Goal: Find contact information: Find contact information

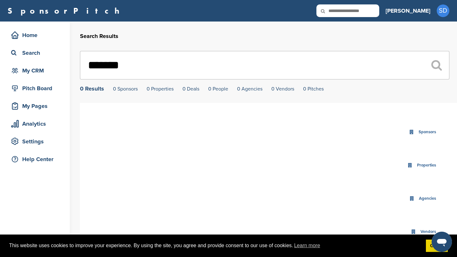
click at [338, 13] on icon at bounding box center [327, 10] width 22 height 13
click at [338, 14] on icon at bounding box center [327, 10] width 22 height 13
click at [361, 13] on input "text" at bounding box center [347, 10] width 63 height 13
type input "*****"
click at [371, 10] on input "text" at bounding box center [347, 10] width 63 height 13
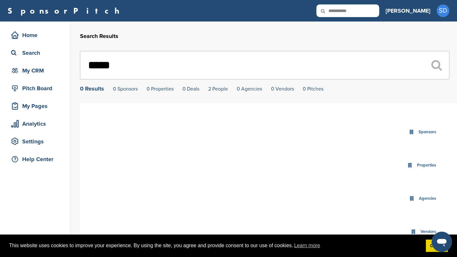
type input "**********"
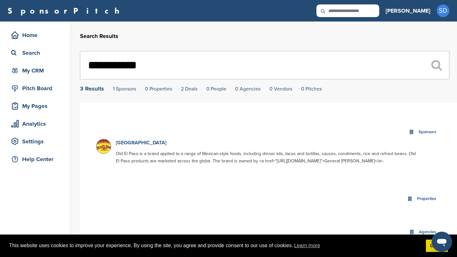
click at [130, 144] on link "[GEOGRAPHIC_DATA]" at bounding box center [141, 143] width 50 height 6
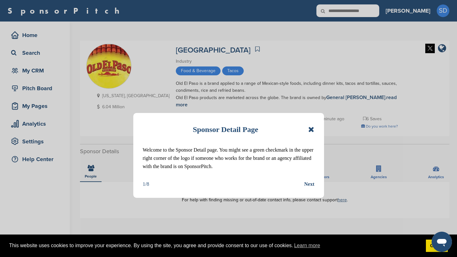
click at [367, 8] on div "Sponsor Detail Page Welcome to the Sponsor Detail page. You might see a green c…" at bounding box center [228, 128] width 457 height 257
click at [310, 128] on icon at bounding box center [311, 130] width 6 height 8
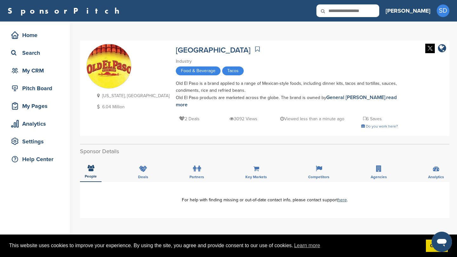
click at [373, 16] on input "text" at bounding box center [347, 10] width 63 height 13
type input "**********"
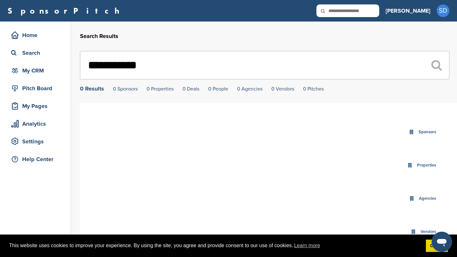
click at [379, 15] on input "text" at bounding box center [347, 10] width 63 height 13
type input "******"
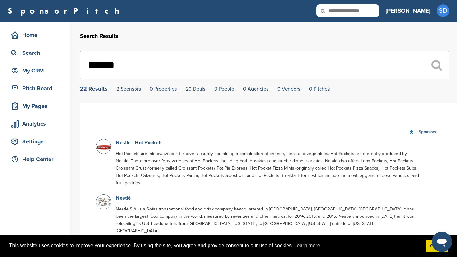
click at [124, 195] on link "Nestlé" at bounding box center [123, 198] width 15 height 6
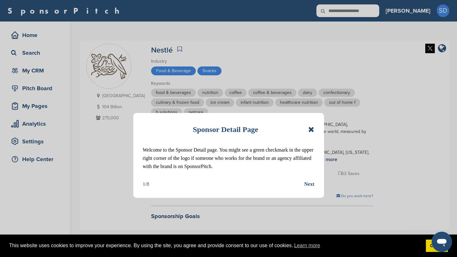
click at [309, 129] on icon at bounding box center [311, 130] width 6 height 8
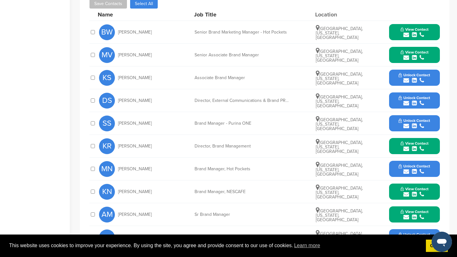
scroll to position [305, 0]
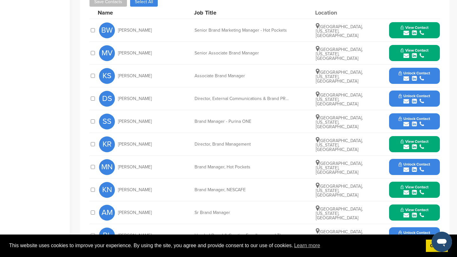
click at [407, 30] on icon "submit" at bounding box center [406, 33] width 6 height 6
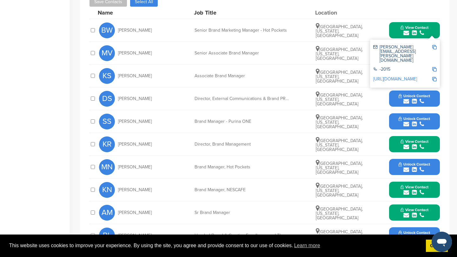
click at [434, 45] on img at bounding box center [434, 47] width 4 height 4
click at [396, 26] on button "View Contact" at bounding box center [414, 30] width 43 height 19
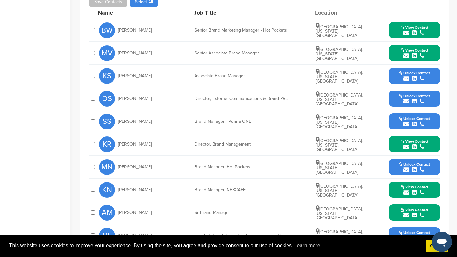
click at [406, 53] on icon "submit" at bounding box center [406, 56] width 6 height 6
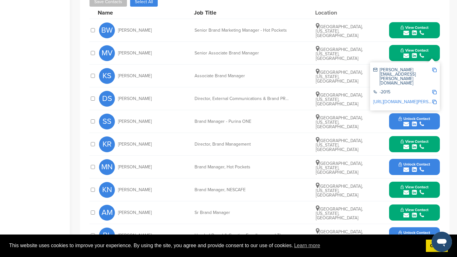
click at [434, 68] on img at bounding box center [434, 70] width 4 height 4
click at [394, 46] on button "View Contact" at bounding box center [414, 53] width 43 height 19
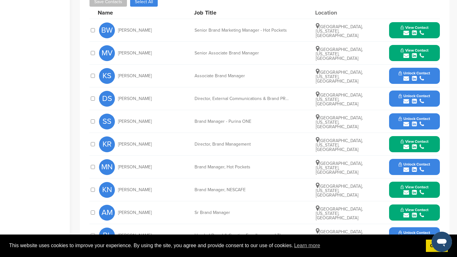
click at [407, 99] on icon "submit" at bounding box center [406, 102] width 6 height 6
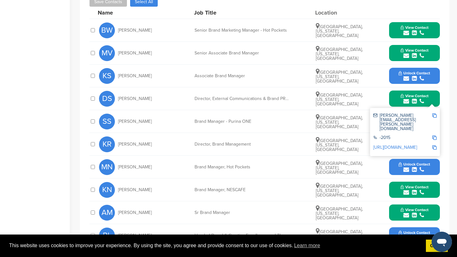
click at [434, 114] on img at bounding box center [434, 116] width 4 height 4
click at [405, 99] on icon "submit" at bounding box center [406, 102] width 6 height 6
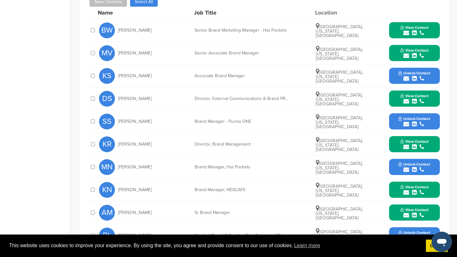
click at [405, 99] on icon "submit" at bounding box center [406, 102] width 6 height 6
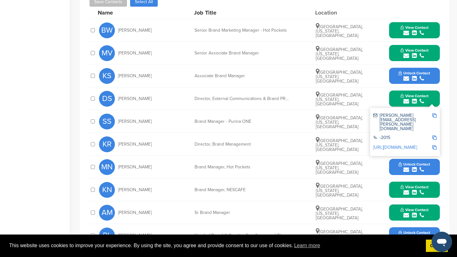
click at [435, 114] on img at bounding box center [434, 116] width 4 height 4
click at [395, 92] on button "View Contact" at bounding box center [414, 98] width 43 height 19
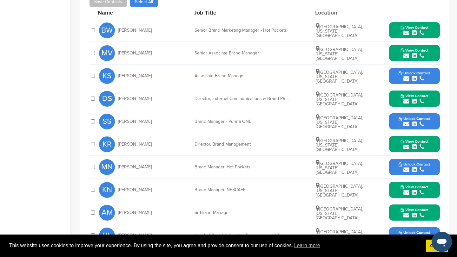
click at [406, 144] on icon "submit" at bounding box center [406, 147] width 6 height 6
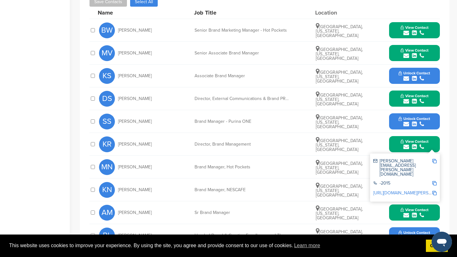
click at [434, 159] on img at bounding box center [434, 161] width 4 height 4
click at [397, 141] on button "View Contact" at bounding box center [414, 144] width 43 height 19
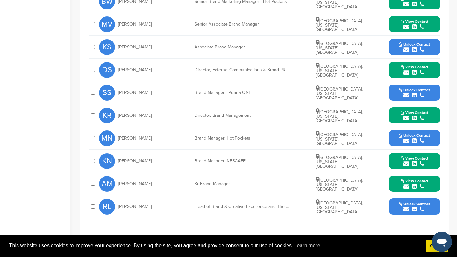
scroll to position [335, 0]
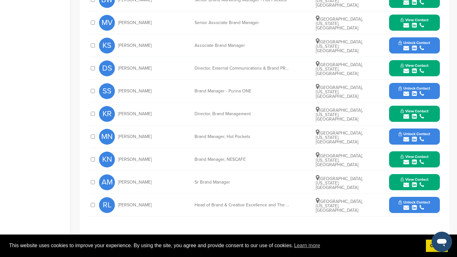
click at [407, 160] on icon "submit" at bounding box center [406, 163] width 6 height 6
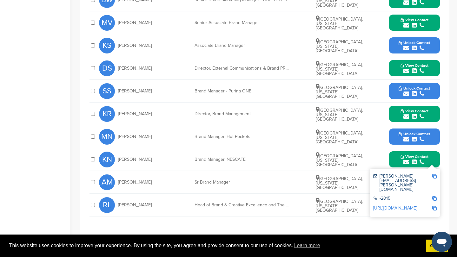
click at [394, 157] on button "View Contact" at bounding box center [414, 159] width 43 height 19
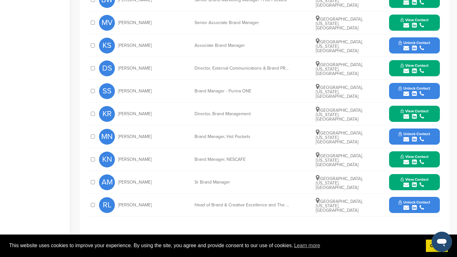
click at [406, 182] on icon "submit" at bounding box center [406, 185] width 6 height 6
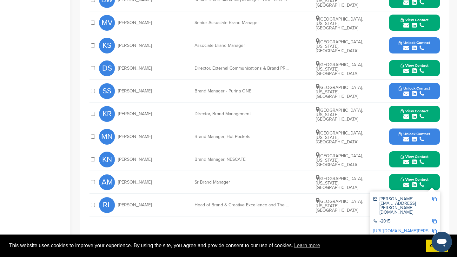
click at [434, 197] on img at bounding box center [434, 199] width 4 height 4
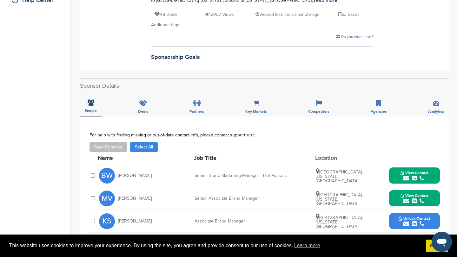
scroll to position [0, 0]
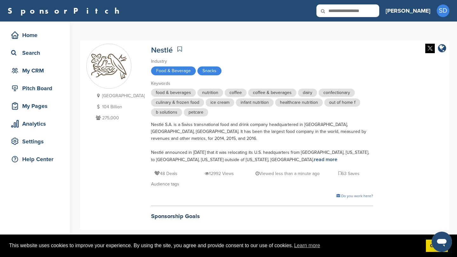
click at [378, 12] on input "text" at bounding box center [347, 10] width 63 height 13
type input "*******"
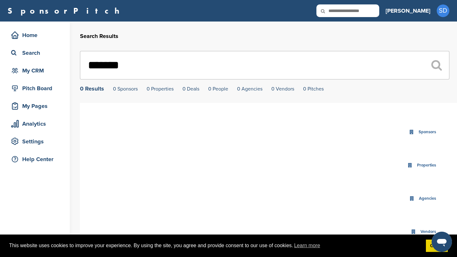
click at [118, 63] on input "*******" at bounding box center [264, 65] width 369 height 29
type input "********"
click at [338, 10] on icon at bounding box center [327, 10] width 22 height 13
click at [375, 9] on input "text" at bounding box center [347, 10] width 63 height 13
type input "**********"
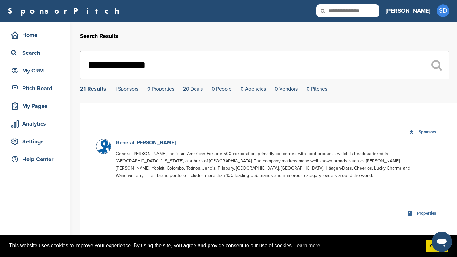
click at [139, 143] on link "General [PERSON_NAME]" at bounding box center [146, 143] width 60 height 6
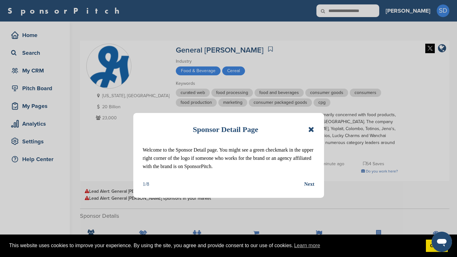
click at [312, 129] on icon at bounding box center [311, 130] width 6 height 8
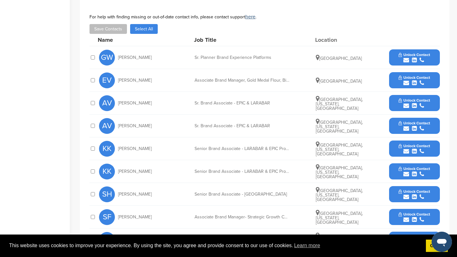
scroll to position [244, 0]
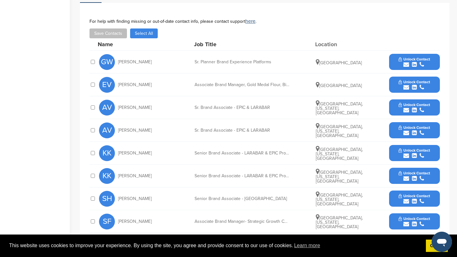
click at [406, 62] on icon "submit" at bounding box center [406, 65] width 6 height 6
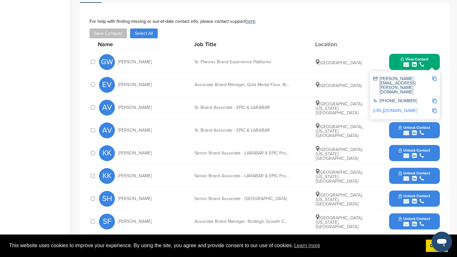
click at [433, 77] on img at bounding box center [434, 79] width 4 height 4
click at [395, 53] on button "View Contact" at bounding box center [414, 62] width 43 height 19
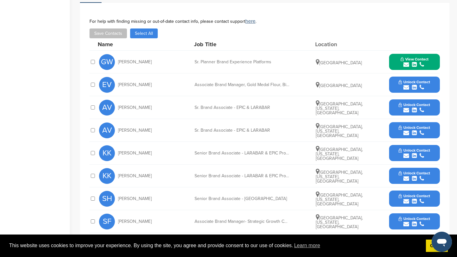
click at [407, 85] on icon "submit" at bounding box center [406, 88] width 6 height 6
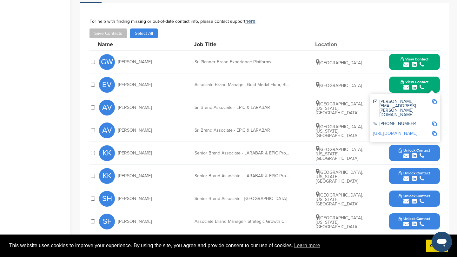
click at [434, 100] on img at bounding box center [434, 102] width 4 height 4
click at [396, 75] on button "View Contact" at bounding box center [414, 84] width 43 height 19
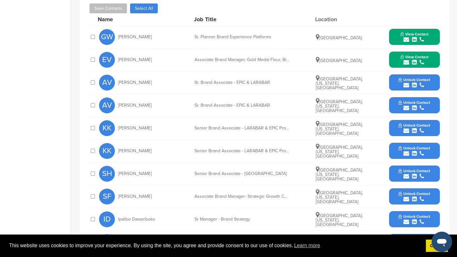
scroll to position [277, 0]
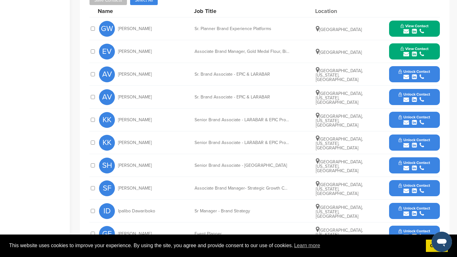
click at [406, 188] on icon "submit" at bounding box center [406, 191] width 6 height 6
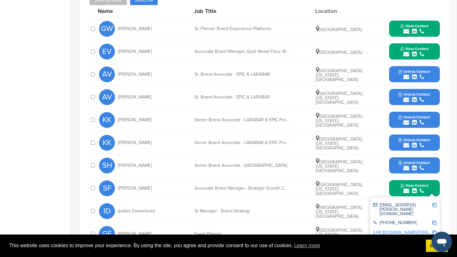
click at [436, 203] on img at bounding box center [434, 205] width 4 height 4
click at [396, 186] on button "View Contact" at bounding box center [414, 188] width 43 height 19
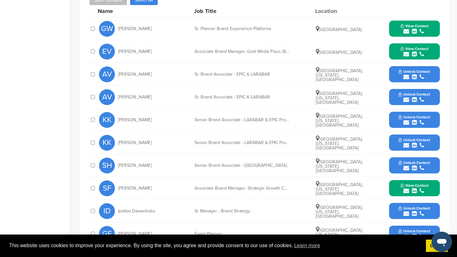
click at [407, 211] on icon "submit" at bounding box center [406, 214] width 6 height 6
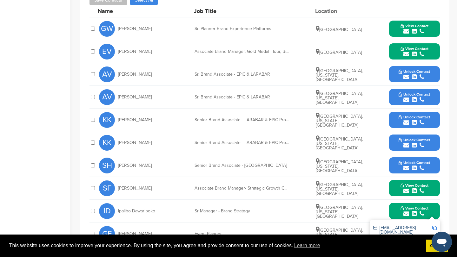
click at [434, 226] on img at bounding box center [434, 228] width 4 height 4
click at [396, 208] on button "View Contact" at bounding box center [414, 211] width 43 height 19
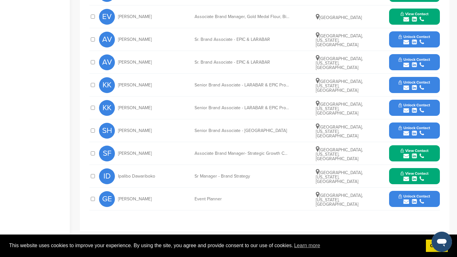
scroll to position [322, 0]
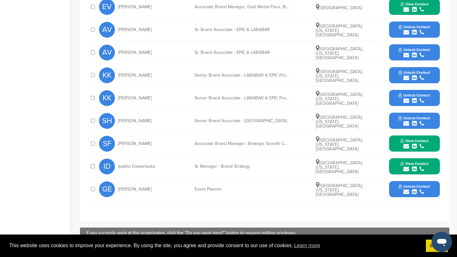
click at [405, 189] on icon "submit" at bounding box center [406, 192] width 6 height 6
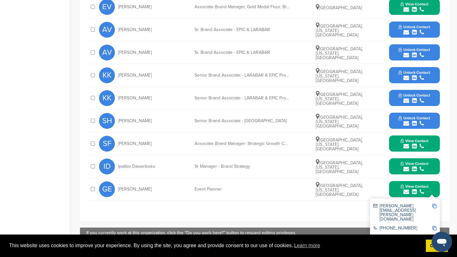
click at [434, 204] on img at bounding box center [434, 206] width 4 height 4
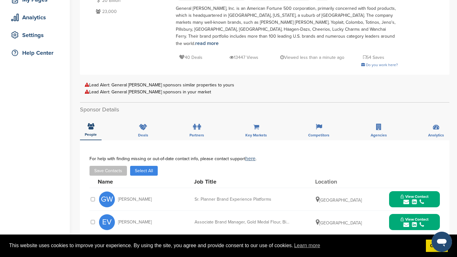
scroll to position [0, 0]
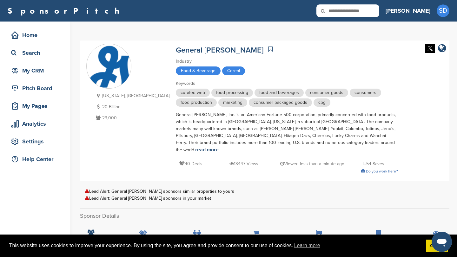
click at [375, 12] on input "text" at bounding box center [347, 10] width 63 height 13
type input "*********"
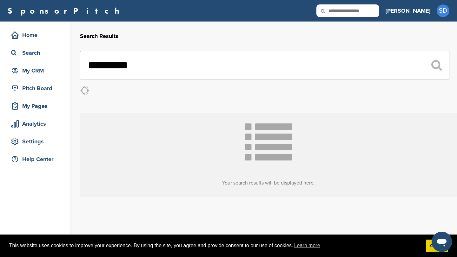
click at [110, 67] on input "*********" at bounding box center [264, 65] width 369 height 29
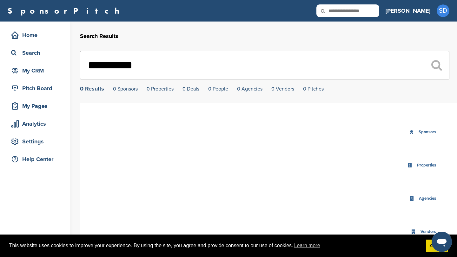
click at [148, 68] on input "**********" at bounding box center [264, 65] width 369 height 29
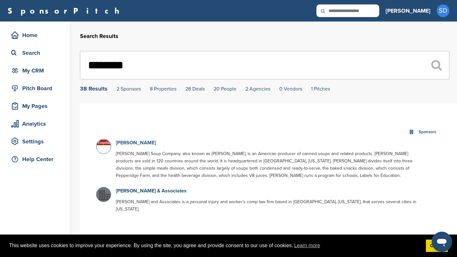
type input "********"
click at [136, 142] on link "Campbell's" at bounding box center [136, 143] width 40 height 6
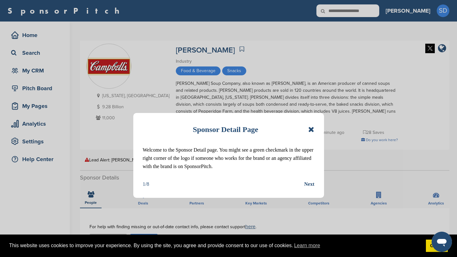
click at [312, 130] on icon at bounding box center [311, 130] width 6 height 8
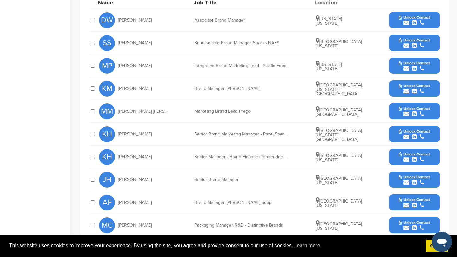
scroll to position [247, 0]
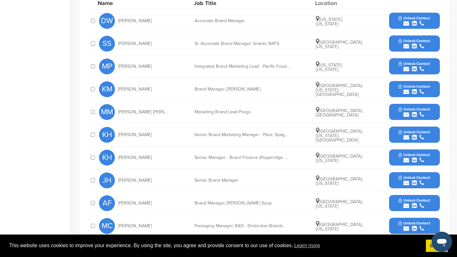
click at [405, 23] on icon "submit" at bounding box center [406, 24] width 6 height 6
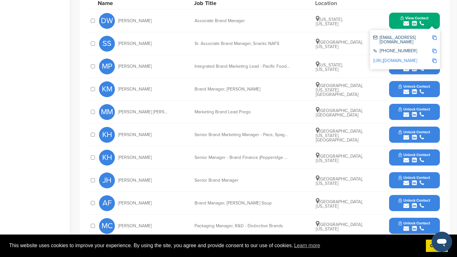
click at [433, 37] on img at bounding box center [434, 38] width 4 height 4
click at [406, 184] on icon "submit" at bounding box center [406, 183] width 6 height 6
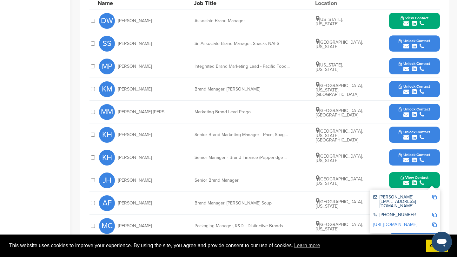
click at [434, 199] on img at bounding box center [434, 197] width 4 height 4
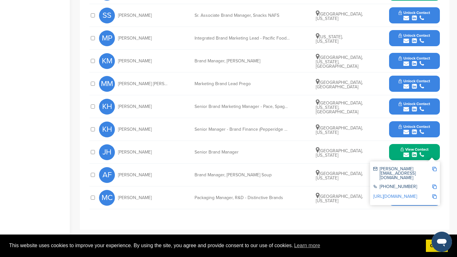
scroll to position [276, 0]
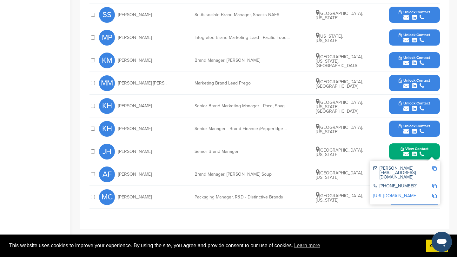
click at [241, 221] on div "**********" at bounding box center [264, 81] width 369 height 297
click at [394, 155] on button "View Contact" at bounding box center [414, 151] width 43 height 19
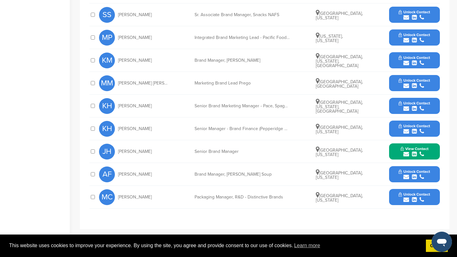
click at [404, 109] on icon "submit" at bounding box center [406, 109] width 6 height 6
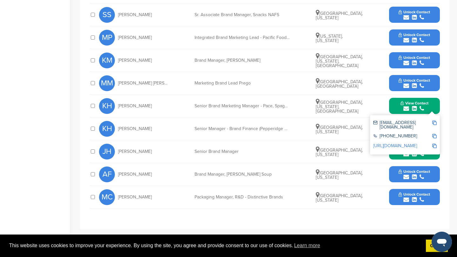
click at [434, 123] on img at bounding box center [434, 123] width 4 height 4
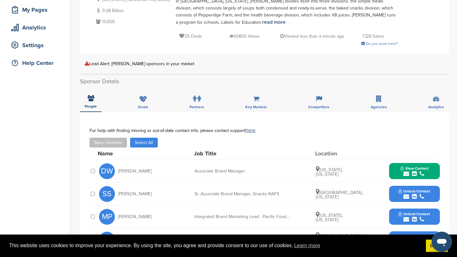
scroll to position [0, 0]
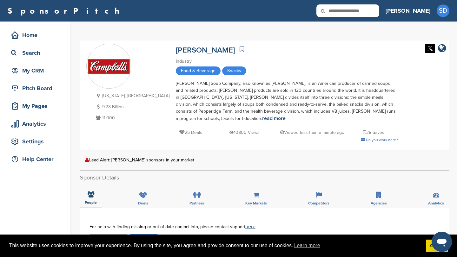
click at [372, 10] on input "text" at bounding box center [347, 10] width 63 height 13
type input "******"
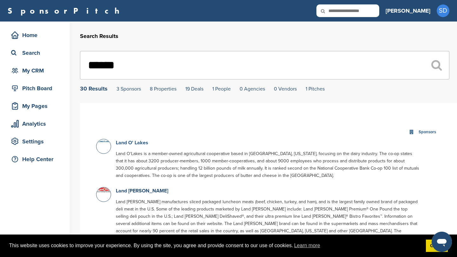
click at [135, 145] on link "Land O' Lakes" at bounding box center [132, 143] width 32 height 6
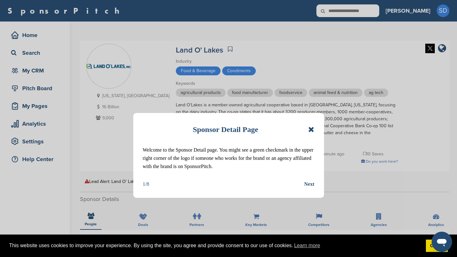
click at [313, 129] on icon at bounding box center [311, 130] width 6 height 8
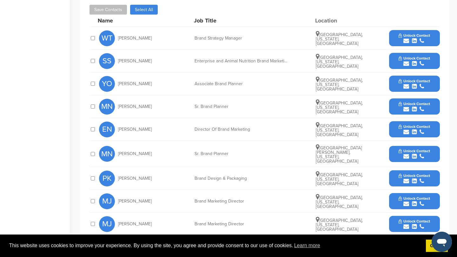
scroll to position [254, 0]
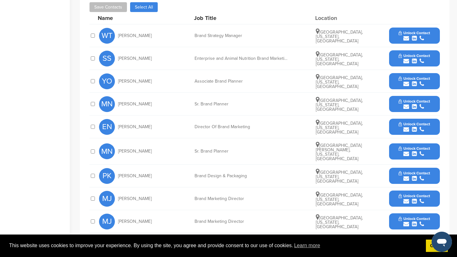
click at [406, 36] on icon "submit" at bounding box center [406, 39] width 6 height 6
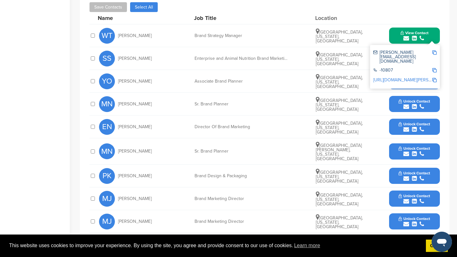
click at [433, 50] on img at bounding box center [434, 52] width 4 height 4
click at [396, 29] on button "View Contact" at bounding box center [414, 35] width 43 height 19
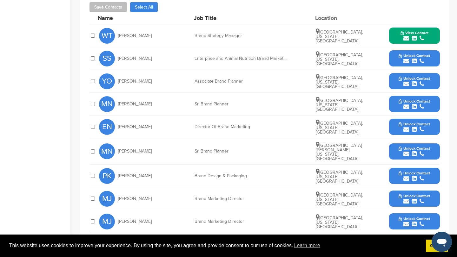
click at [406, 81] on icon "submit" at bounding box center [406, 84] width 6 height 6
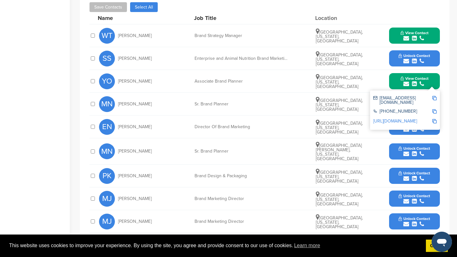
click at [435, 96] on img at bounding box center [434, 98] width 4 height 4
click at [397, 72] on button "View Contact" at bounding box center [414, 81] width 43 height 19
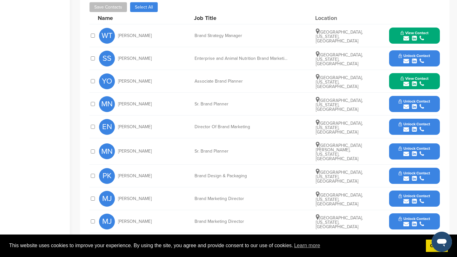
click at [405, 104] on icon "submit" at bounding box center [406, 107] width 6 height 6
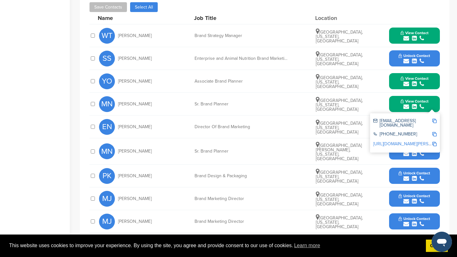
click at [433, 119] on img at bounding box center [434, 121] width 4 height 4
click at [394, 95] on button "View Contact" at bounding box center [414, 104] width 43 height 19
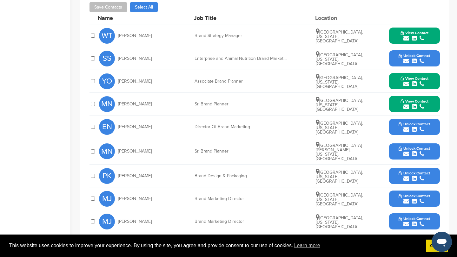
click at [406, 127] on icon "submit" at bounding box center [406, 130] width 6 height 6
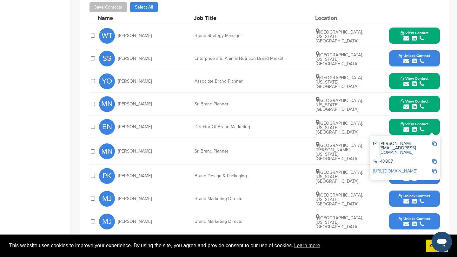
click at [435, 142] on img at bounding box center [434, 144] width 4 height 4
click at [396, 119] on button "View Contact" at bounding box center [414, 127] width 43 height 19
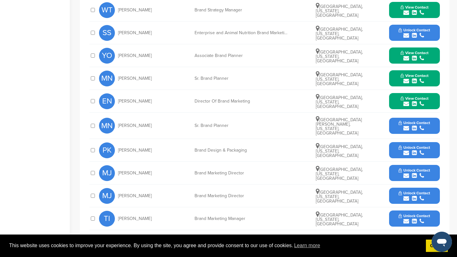
scroll to position [284, 0]
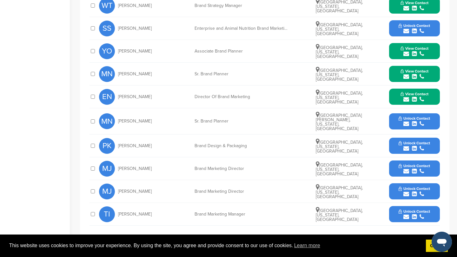
click at [406, 169] on icon "submit" at bounding box center [406, 172] width 6 height 6
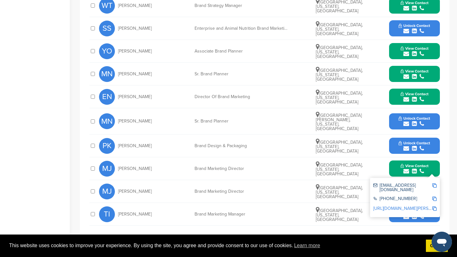
click at [434, 184] on img at bounding box center [434, 186] width 4 height 4
click at [398, 160] on button "View Contact" at bounding box center [414, 169] width 43 height 19
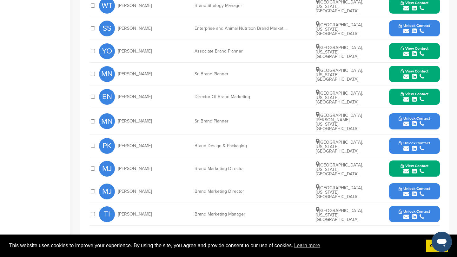
click at [407, 214] on icon "submit" at bounding box center [406, 217] width 6 height 6
click at [434, 229] on img at bounding box center [434, 231] width 4 height 4
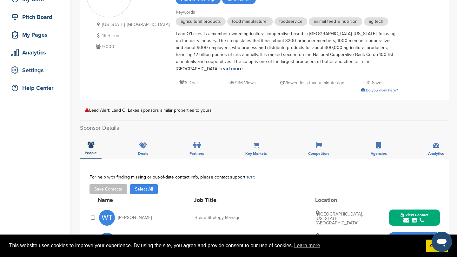
scroll to position [0, 0]
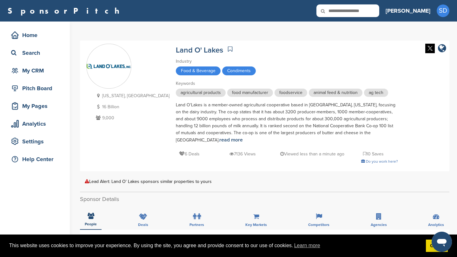
click at [379, 11] on input "text" at bounding box center [347, 10] width 63 height 13
type input "******"
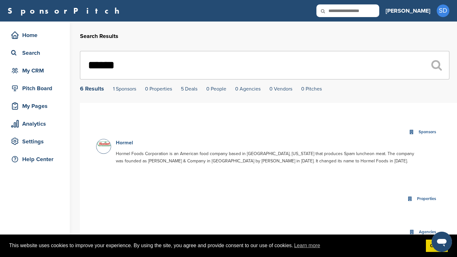
click at [126, 143] on link "Hormel" at bounding box center [124, 143] width 17 height 6
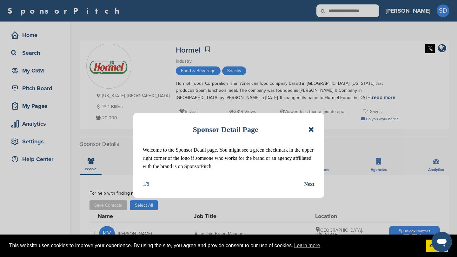
click at [312, 131] on icon at bounding box center [311, 130] width 6 height 8
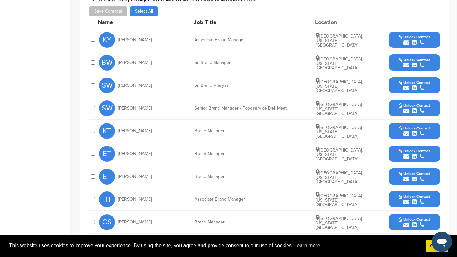
scroll to position [194, 0]
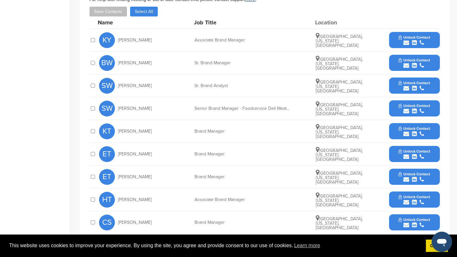
click at [405, 43] on icon "submit" at bounding box center [406, 43] width 6 height 6
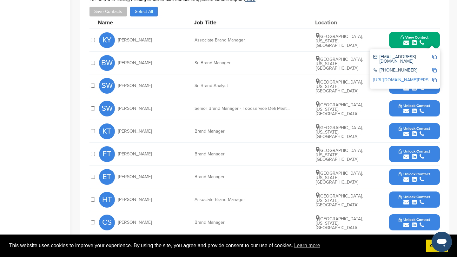
click at [433, 57] on img at bounding box center [434, 57] width 4 height 4
click at [394, 38] on button "View Contact" at bounding box center [414, 40] width 43 height 19
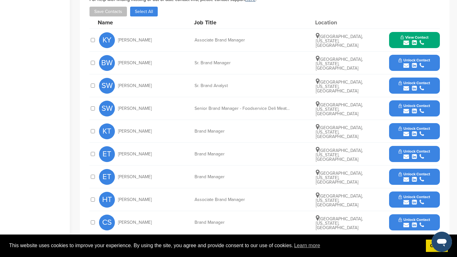
click at [407, 65] on icon "submit" at bounding box center [406, 66] width 6 height 6
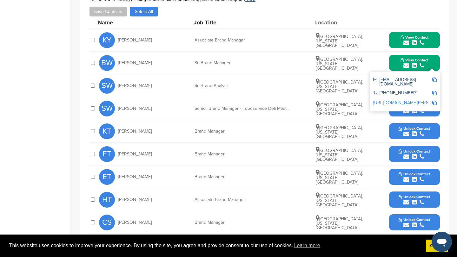
click at [433, 80] on img at bounding box center [434, 80] width 4 height 4
click at [395, 64] on button "View Contact" at bounding box center [414, 63] width 43 height 19
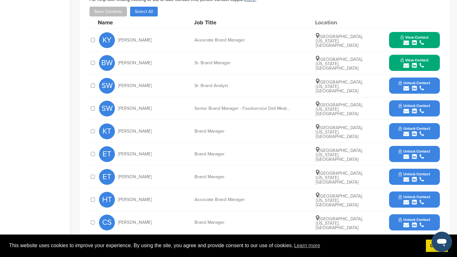
click at [406, 134] on icon "submit" at bounding box center [406, 134] width 6 height 6
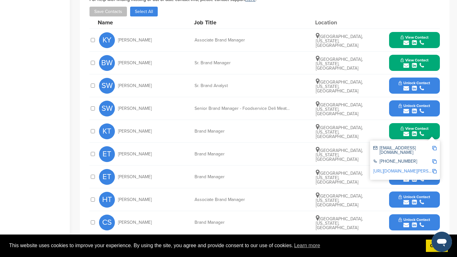
click at [435, 148] on img at bounding box center [434, 148] width 4 height 4
click at [395, 129] on button "View Contact" at bounding box center [414, 131] width 43 height 19
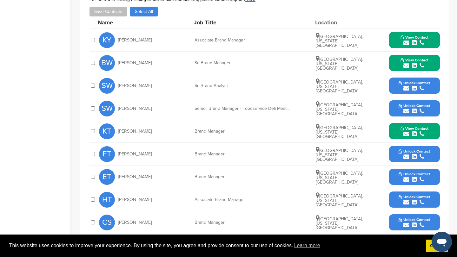
click at [406, 159] on icon "submit" at bounding box center [406, 157] width 6 height 6
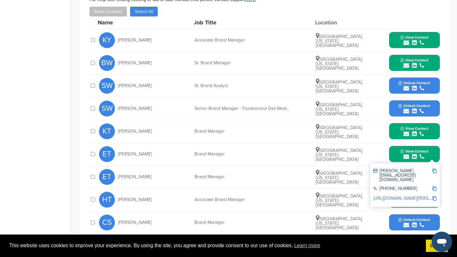
click at [434, 172] on img at bounding box center [434, 171] width 4 height 4
click at [396, 152] on button "View Contact" at bounding box center [414, 154] width 43 height 19
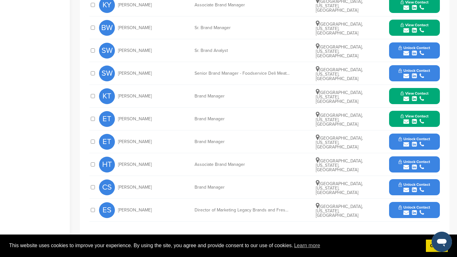
scroll to position [231, 0]
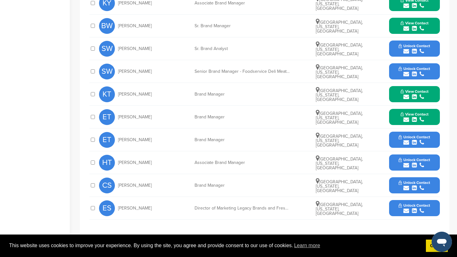
click at [406, 188] on icon "submit" at bounding box center [406, 189] width 6 height 6
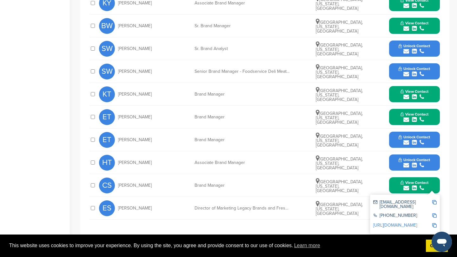
click at [434, 202] on img at bounding box center [434, 202] width 4 height 4
click at [400, 189] on button "View Contact" at bounding box center [414, 185] width 43 height 19
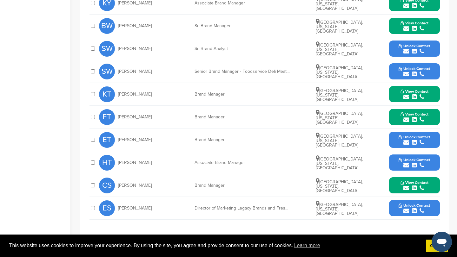
click at [406, 210] on icon "submit" at bounding box center [406, 211] width 6 height 6
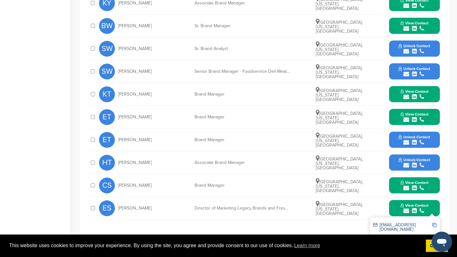
click at [435, 225] on img at bounding box center [434, 225] width 4 height 4
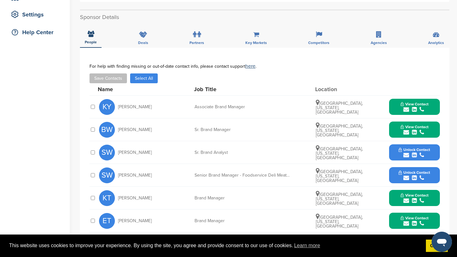
scroll to position [0, 0]
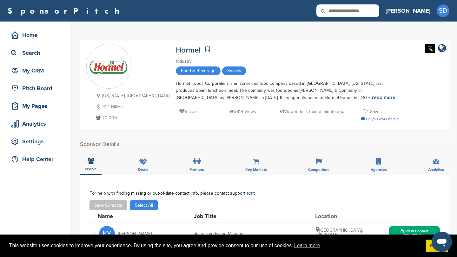
click at [379, 12] on input "text" at bounding box center [347, 10] width 63 height 13
type input "********"
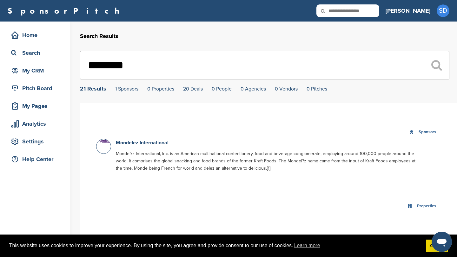
click at [161, 144] on link "Mondelez International" at bounding box center [142, 143] width 53 height 6
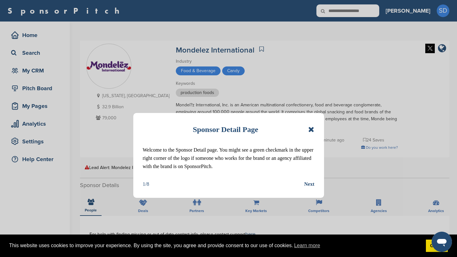
click at [312, 130] on icon at bounding box center [311, 130] width 6 height 8
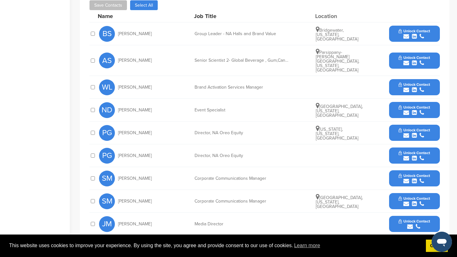
scroll to position [237, 0]
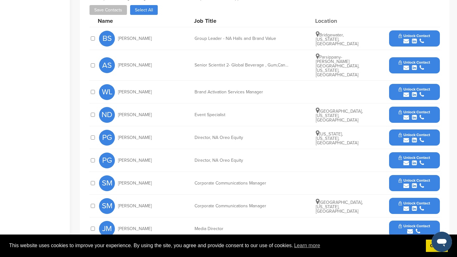
click at [406, 42] on icon "submit" at bounding box center [406, 41] width 6 height 6
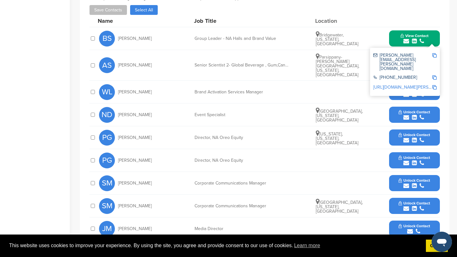
click at [434, 54] on img at bounding box center [434, 55] width 4 height 4
click at [398, 37] on button "View Contact" at bounding box center [414, 38] width 43 height 19
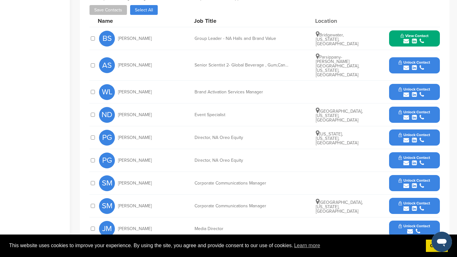
click at [407, 92] on icon "submit" at bounding box center [406, 95] width 6 height 6
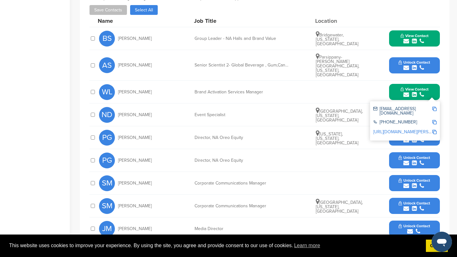
click at [433, 107] on img at bounding box center [434, 109] width 4 height 4
click at [393, 87] on button "View Contact" at bounding box center [414, 92] width 43 height 19
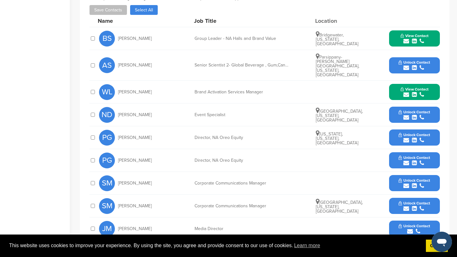
click at [407, 115] on icon "submit" at bounding box center [406, 118] width 6 height 6
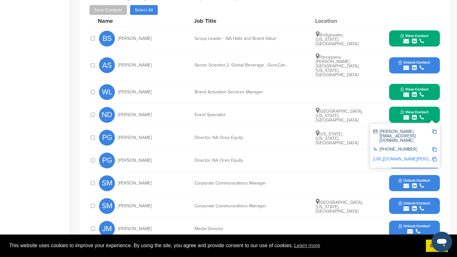
click at [435, 130] on img at bounding box center [434, 132] width 4 height 4
click at [394, 110] on button "View Contact" at bounding box center [414, 115] width 43 height 19
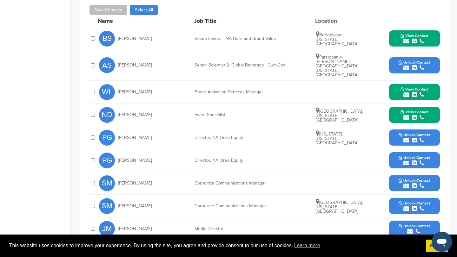
click at [406, 138] on icon "submit" at bounding box center [406, 141] width 6 height 6
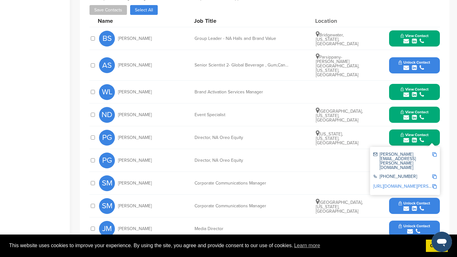
click at [433, 153] on img at bounding box center [434, 155] width 4 height 4
click at [394, 128] on button "View Contact" at bounding box center [414, 137] width 43 height 19
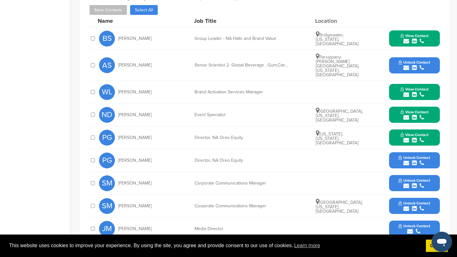
click at [406, 206] on icon "submit" at bounding box center [406, 209] width 6 height 6
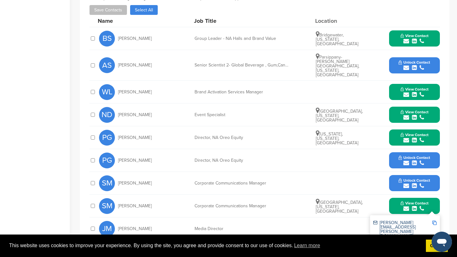
click at [434, 221] on img at bounding box center [434, 223] width 4 height 4
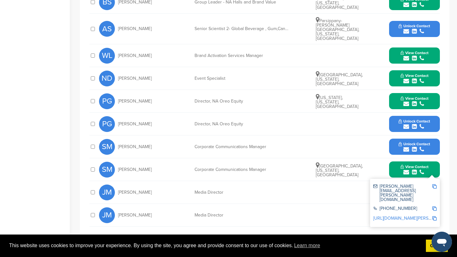
scroll to position [278, 0]
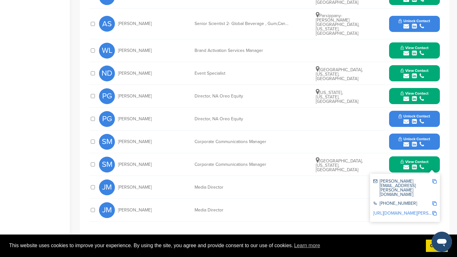
click at [393, 162] on button "View Contact" at bounding box center [414, 164] width 43 height 19
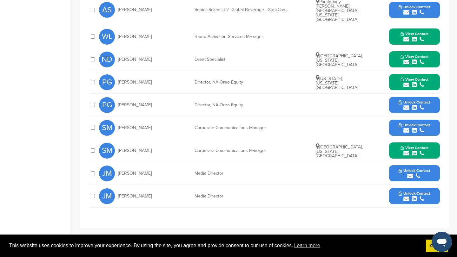
scroll to position [0, 0]
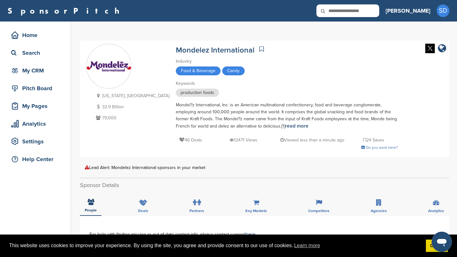
click at [379, 15] on input "text" at bounding box center [347, 10] width 63 height 13
type input "*"
type input "*****"
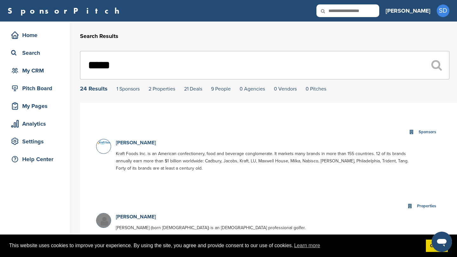
click at [126, 143] on link "[PERSON_NAME]" at bounding box center [136, 143] width 40 height 6
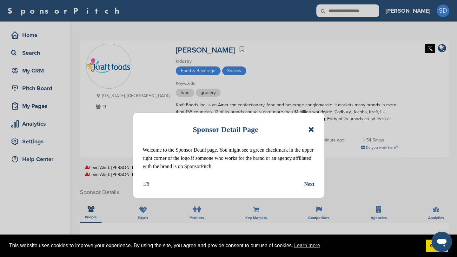
click at [310, 129] on icon at bounding box center [311, 130] width 6 height 8
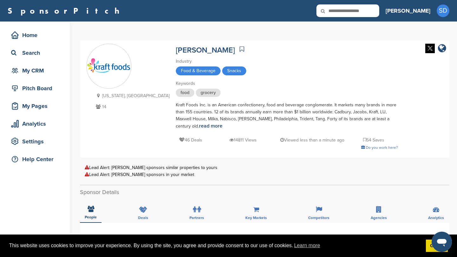
click at [369, 12] on input "text" at bounding box center [347, 10] width 63 height 13
type input "**********"
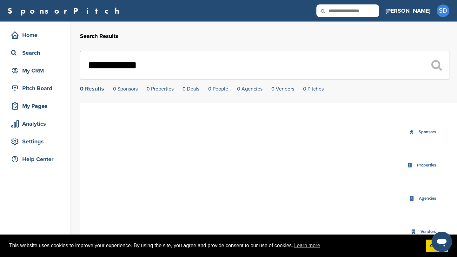
click at [107, 62] on input "**********" at bounding box center [264, 65] width 369 height 29
type input "********"
click at [377, 13] on input "text" at bounding box center [347, 10] width 63 height 13
type input "*******"
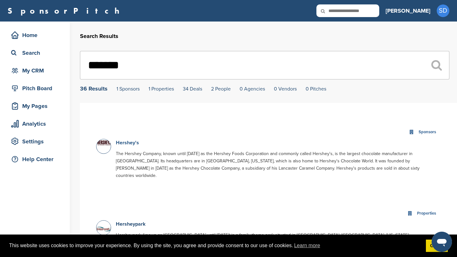
click at [127, 142] on link "Hershey's" at bounding box center [127, 143] width 23 height 6
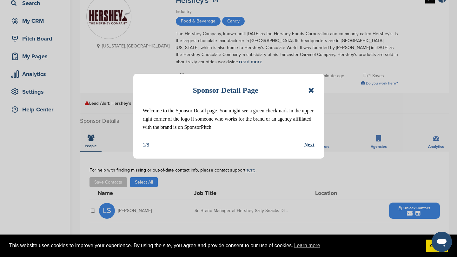
scroll to position [75, 0]
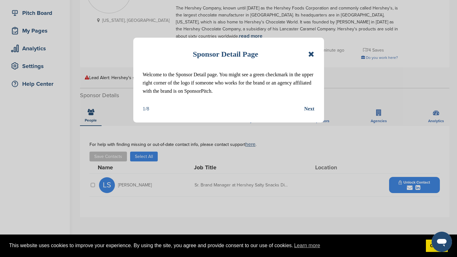
click at [311, 54] on icon at bounding box center [311, 54] width 6 height 8
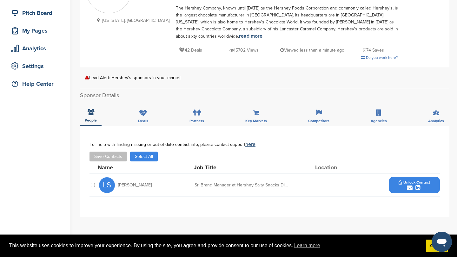
scroll to position [0, 0]
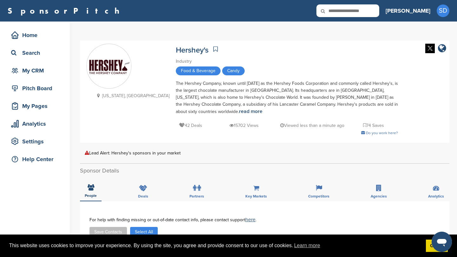
click at [372, 8] on input "text" at bounding box center [347, 10] width 63 height 13
type input "****"
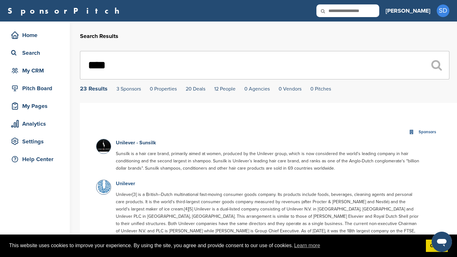
click at [129, 185] on link "Unilever" at bounding box center [125, 184] width 19 height 6
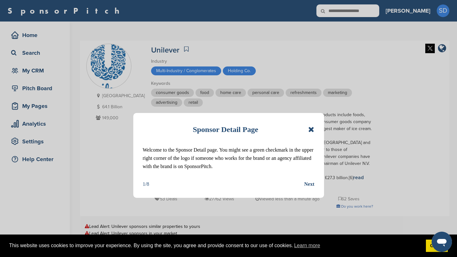
click at [313, 128] on icon at bounding box center [311, 130] width 6 height 8
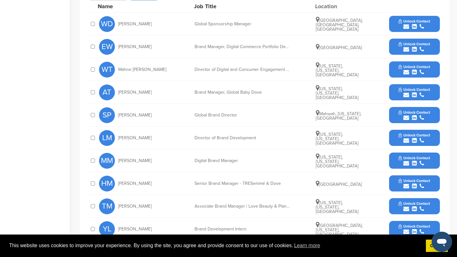
scroll to position [265, 0]
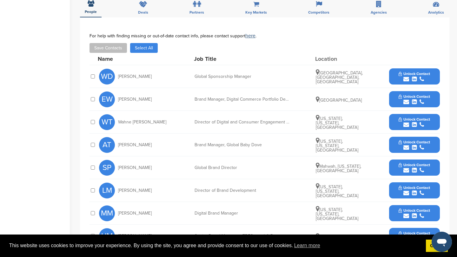
click at [405, 76] on icon "submit" at bounding box center [406, 79] width 6 height 6
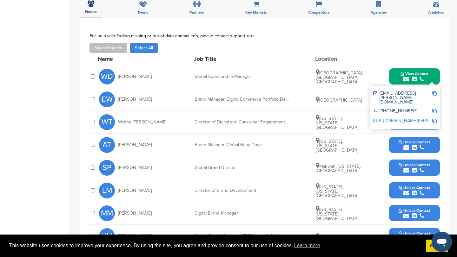
click at [436, 91] on img at bounding box center [434, 93] width 4 height 4
click at [395, 68] on button "View Contact" at bounding box center [414, 76] width 43 height 19
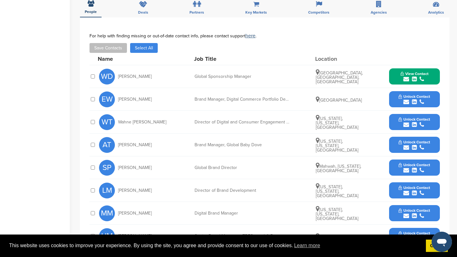
click at [404, 168] on icon "submit" at bounding box center [406, 171] width 6 height 6
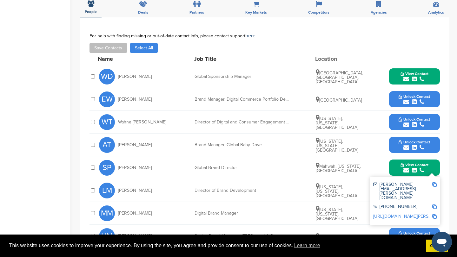
click at [434, 183] on img at bounding box center [434, 185] width 4 height 4
click at [395, 159] on button "View Contact" at bounding box center [414, 168] width 43 height 19
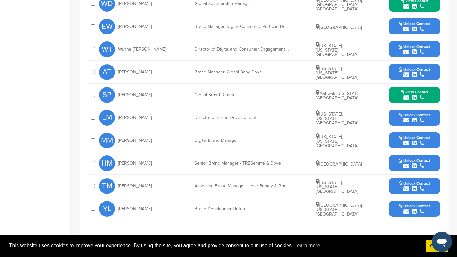
scroll to position [338, 0]
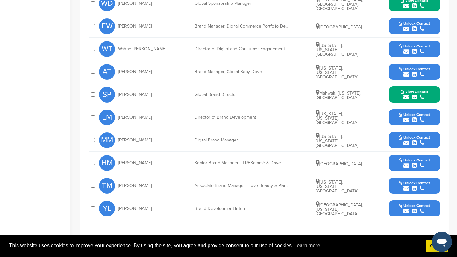
click at [406, 117] on icon "submit" at bounding box center [406, 120] width 6 height 6
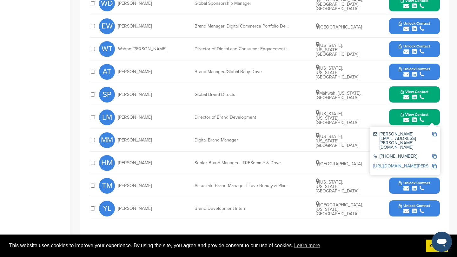
click at [434, 132] on img at bounding box center [434, 134] width 4 height 4
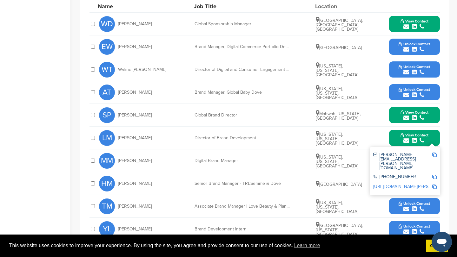
scroll to position [313, 0]
